Goal: Learn about a topic: Learn about a topic

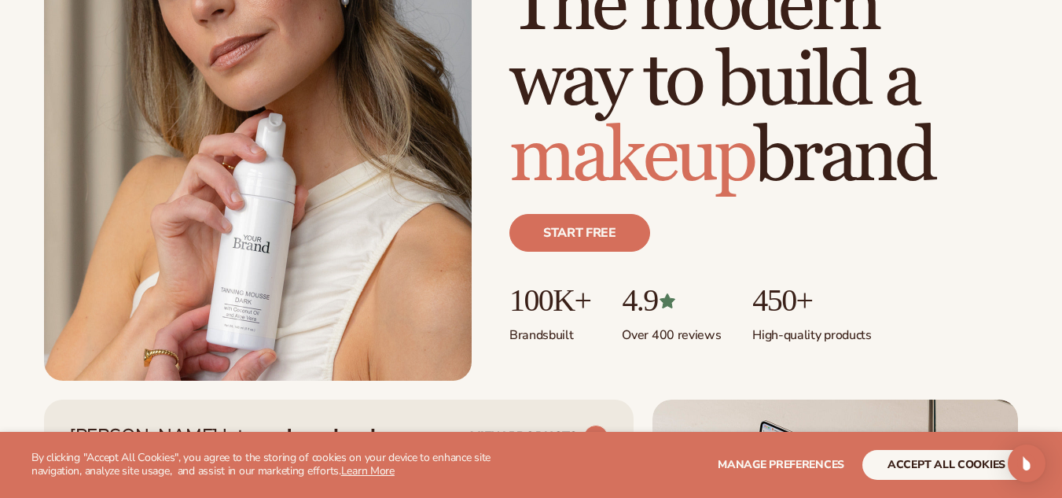
scroll to position [255, 0]
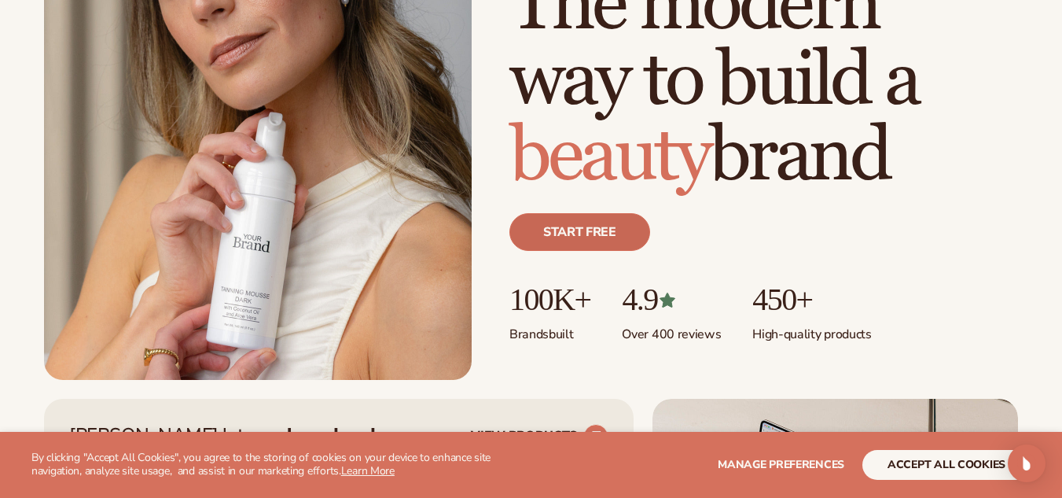
click at [623, 243] on link "Start free" at bounding box center [580, 232] width 141 height 38
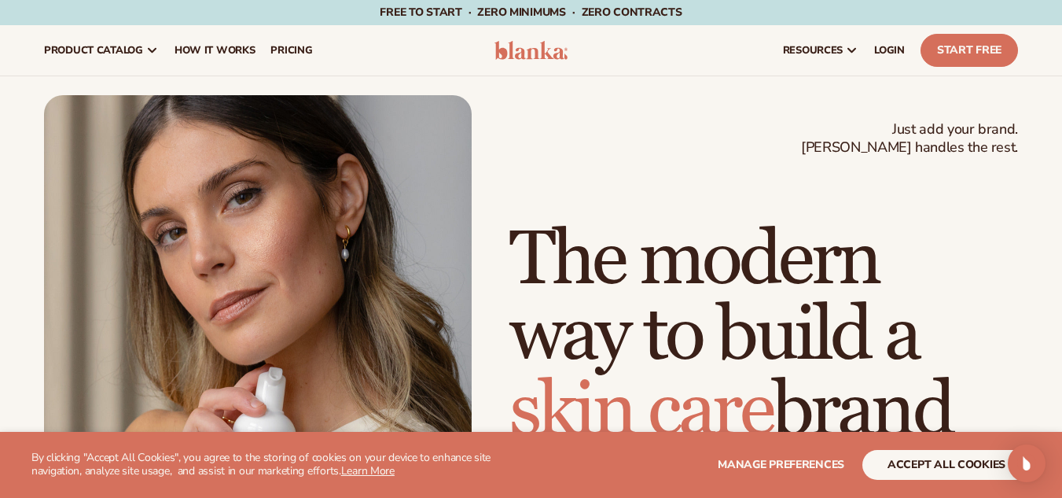
click at [598, 223] on h1 "The modern way to build a [MEDICAL_DATA] brand" at bounding box center [764, 336] width 509 height 226
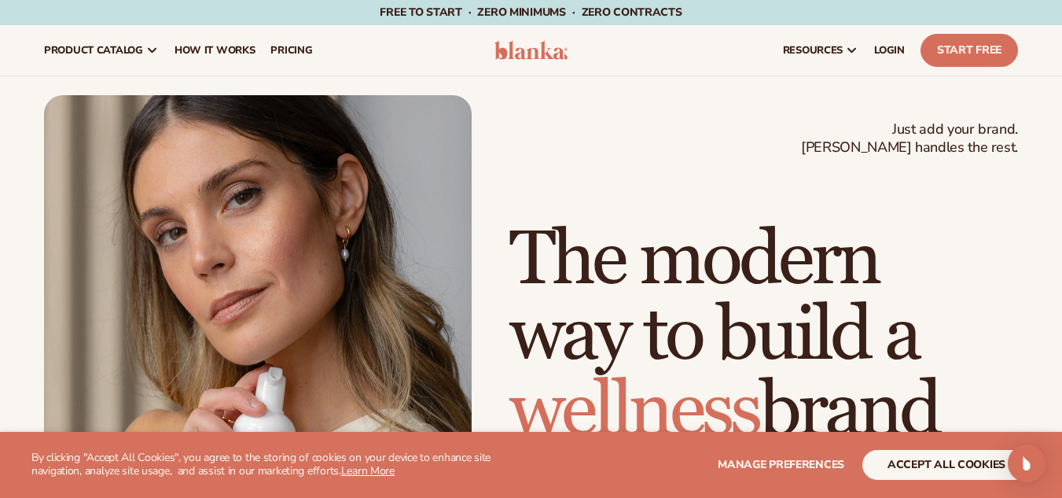
click at [598, 223] on h1 "The modern way to build a wellness brand" at bounding box center [764, 336] width 509 height 226
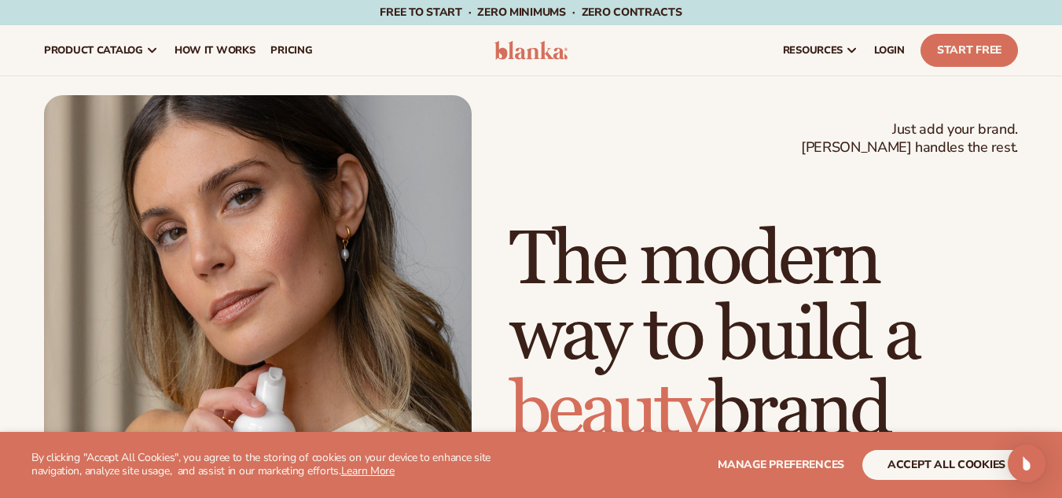
click at [598, 223] on h1 "The modern way to build a beauty brand" at bounding box center [764, 336] width 509 height 226
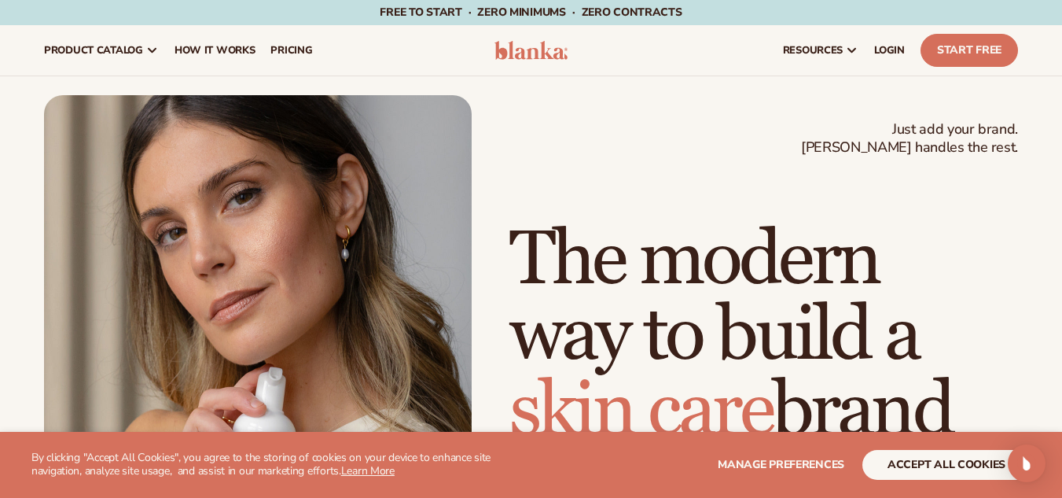
click at [598, 223] on h1 "The modern way to build a skin care brand" at bounding box center [764, 336] width 509 height 226
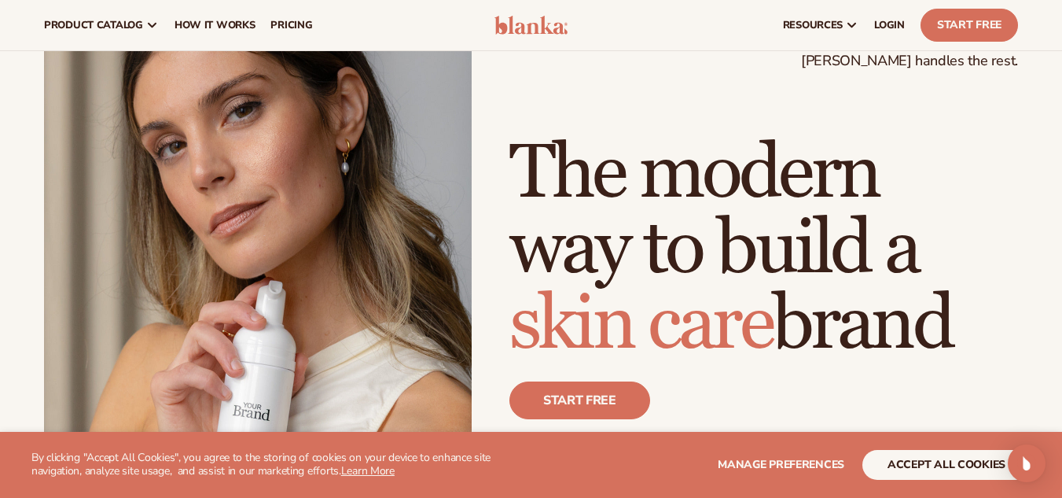
scroll to position [85, 0]
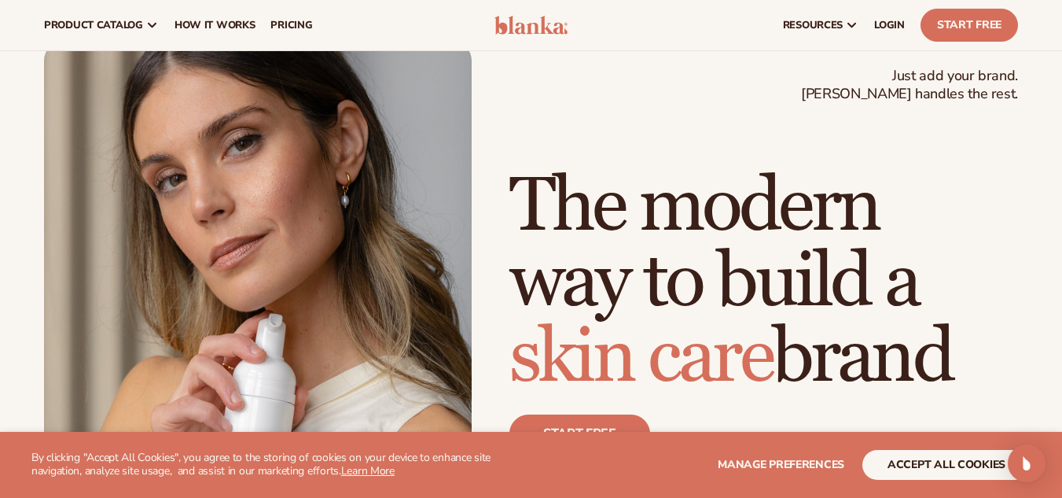
scroll to position [53, 0]
